Goal: Complete application form

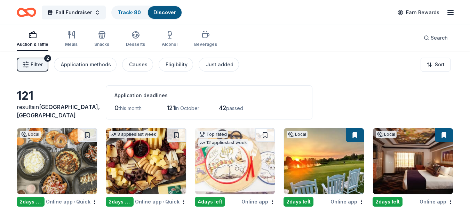
scroll to position [2758, 0]
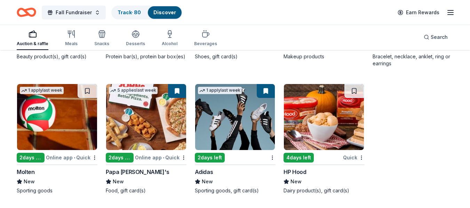
scroll to position [3112, 0]
click at [99, 35] on icon "button" at bounding box center [102, 34] width 8 height 8
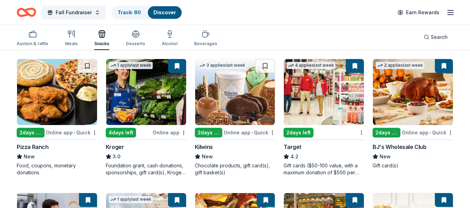
scroll to position [341, 0]
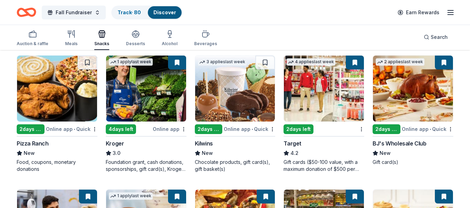
click at [128, 81] on img at bounding box center [146, 89] width 80 height 66
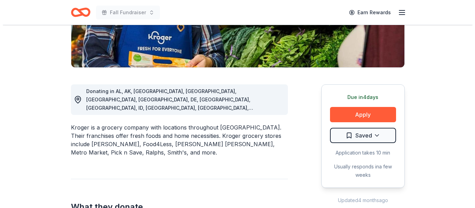
scroll to position [146, 0]
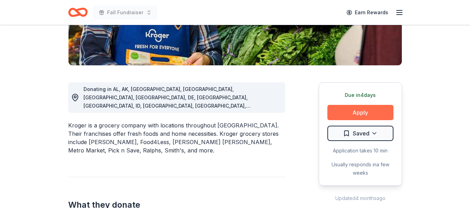
click at [363, 114] on button "Apply" at bounding box center [360, 112] width 66 height 15
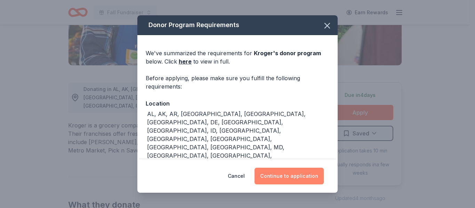
click at [288, 182] on button "Continue to application" at bounding box center [289, 176] width 69 height 17
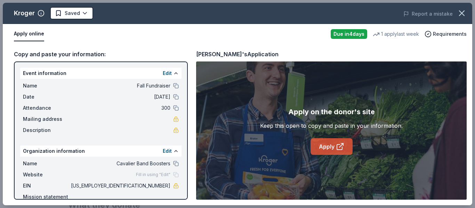
click at [336, 144] on icon at bounding box center [340, 147] width 8 height 8
